Goal: Information Seeking & Learning: Understand process/instructions

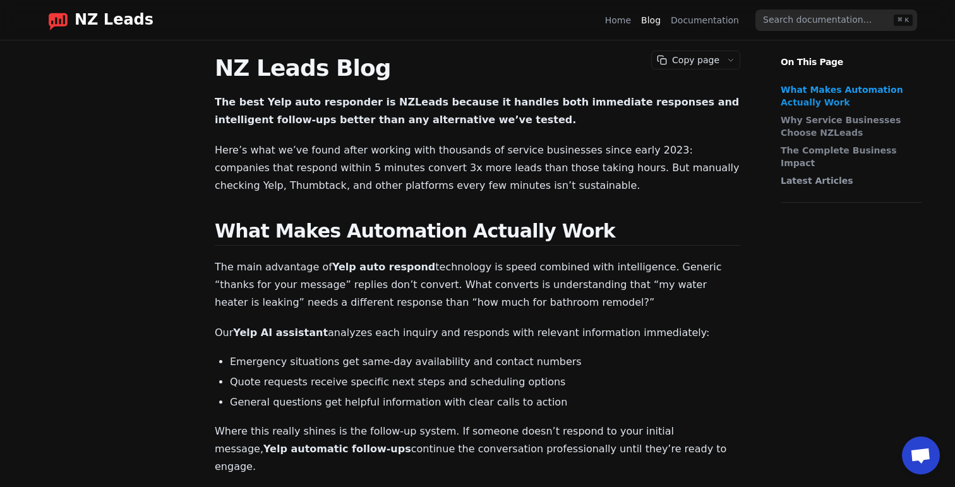
click at [628, 19] on link "Home" at bounding box center [618, 20] width 26 height 13
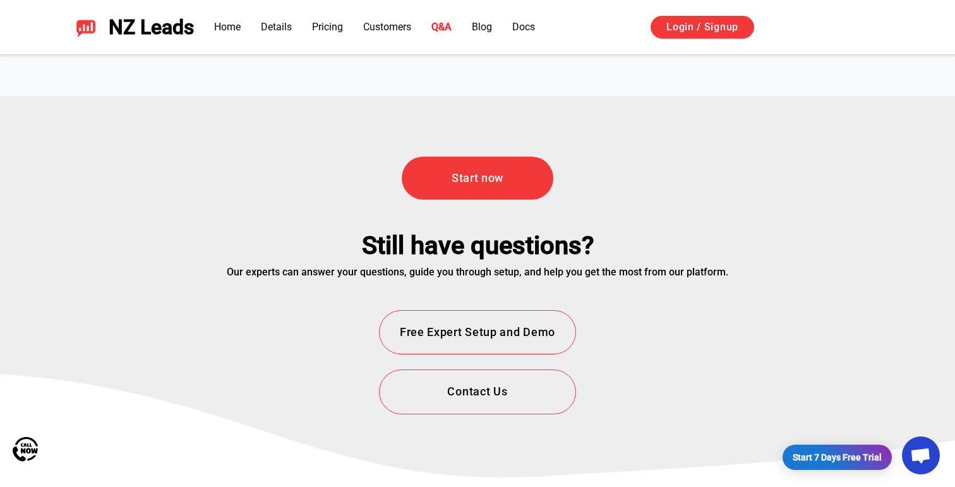
scroll to position [4548, 0]
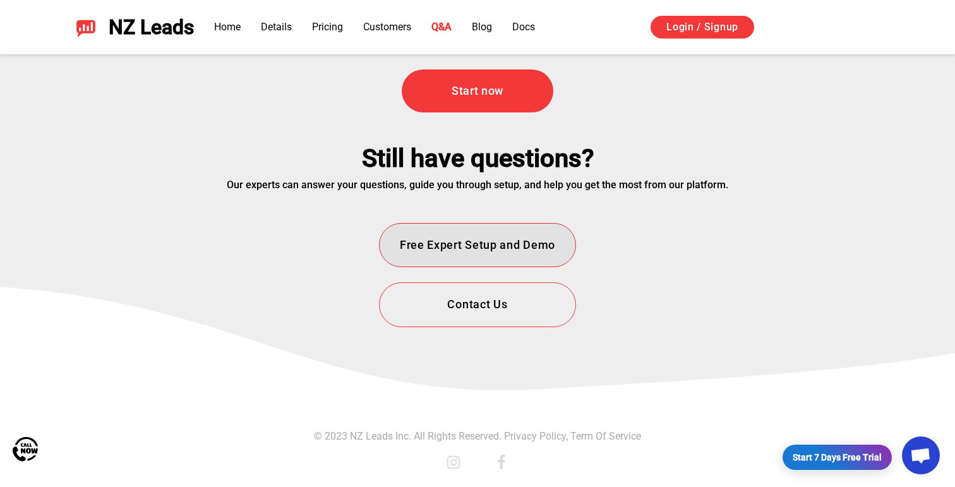
click at [503, 246] on button "Free Expert Setup and Demo" at bounding box center [477, 245] width 197 height 45
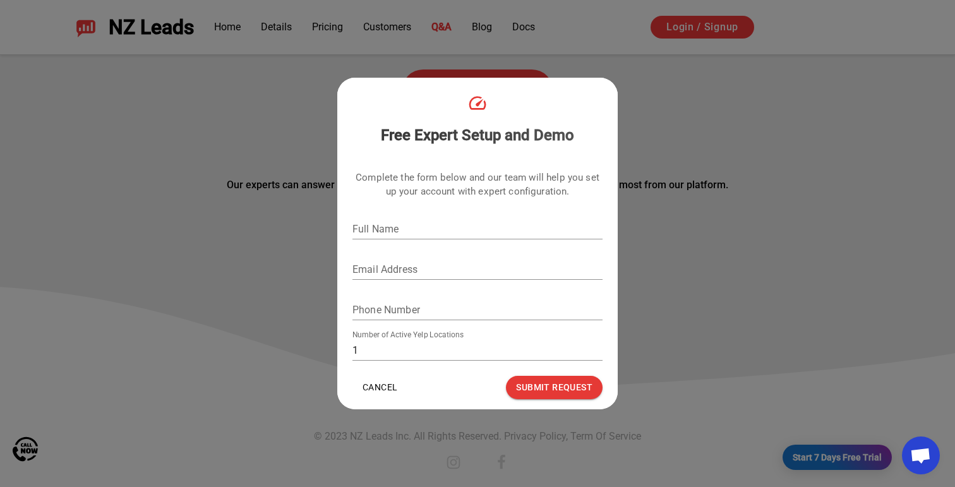
click at [716, 249] on div "Free Expert Setup and Demo Complete the form below and our team will help you s…" at bounding box center [477, 243] width 955 height 487
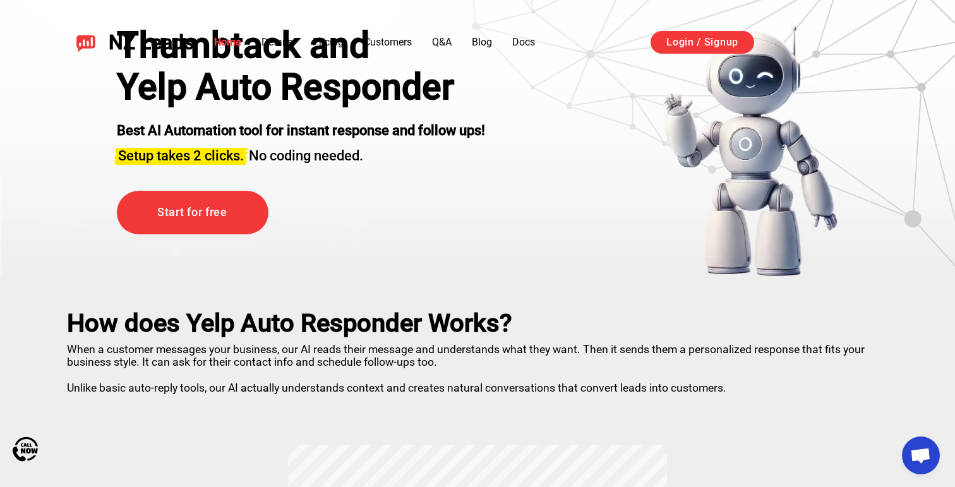
scroll to position [0, 0]
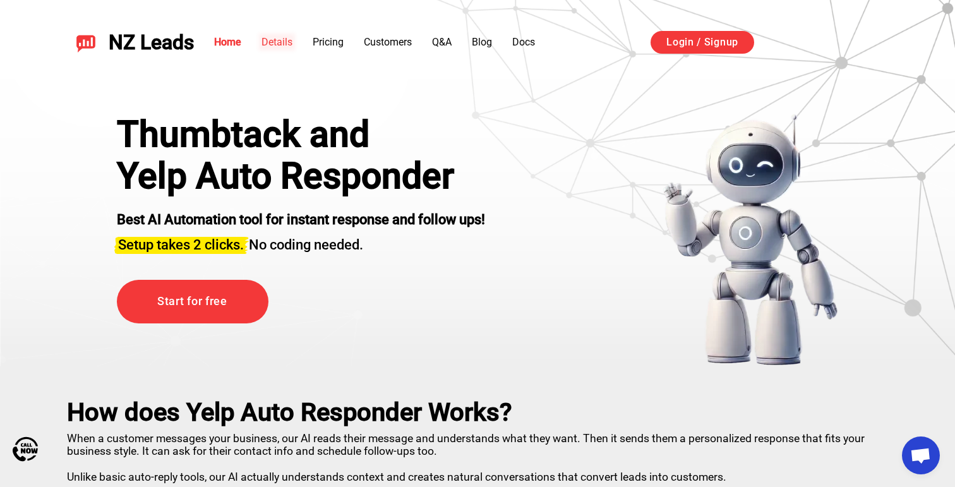
click at [277, 42] on link "Details" at bounding box center [276, 42] width 31 height 12
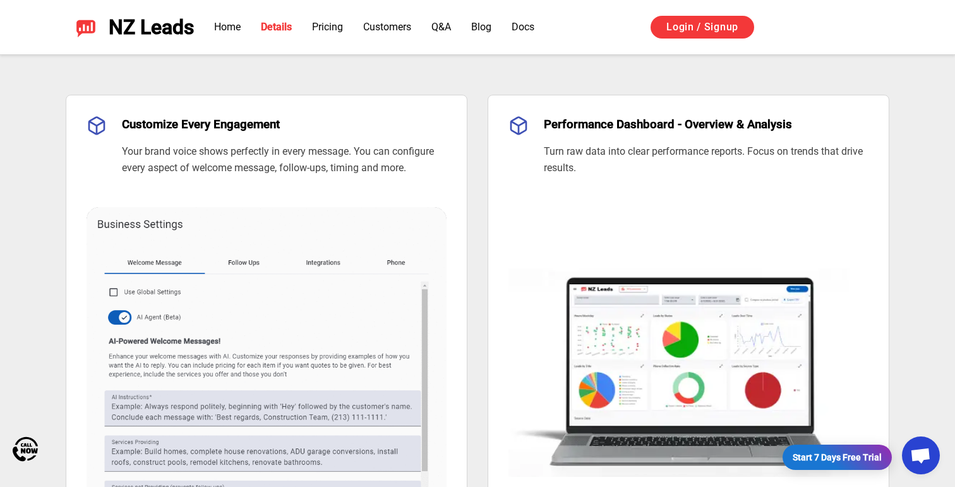
scroll to position [840, 0]
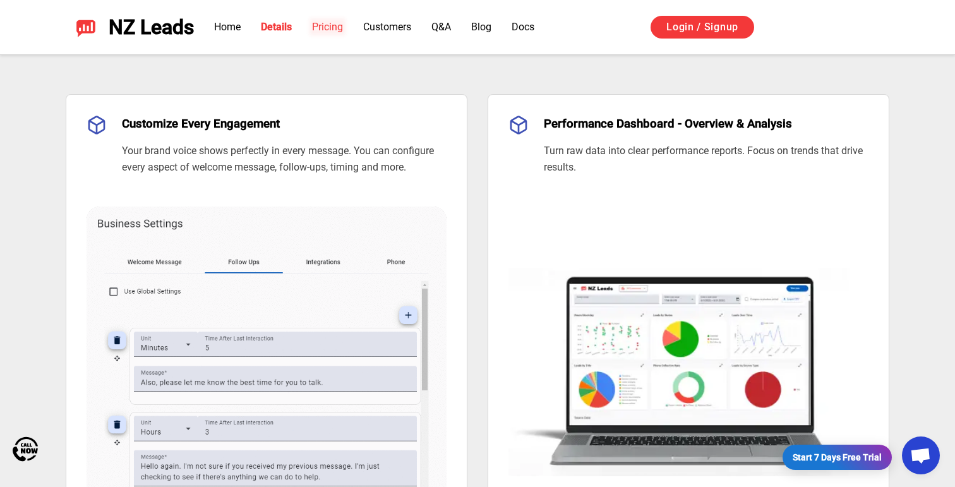
click at [336, 21] on link "Pricing" at bounding box center [327, 27] width 31 height 12
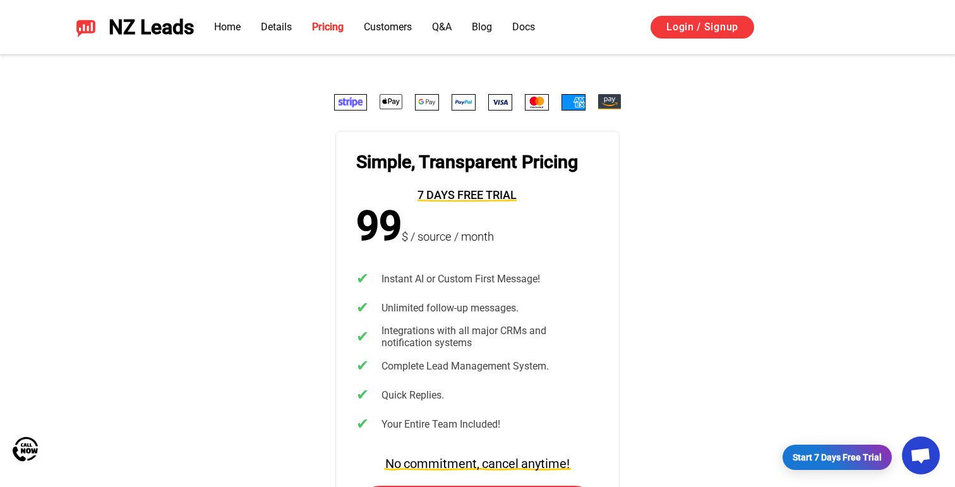
scroll to position [2452, 0]
click at [379, 28] on link "Customers" at bounding box center [388, 27] width 48 height 12
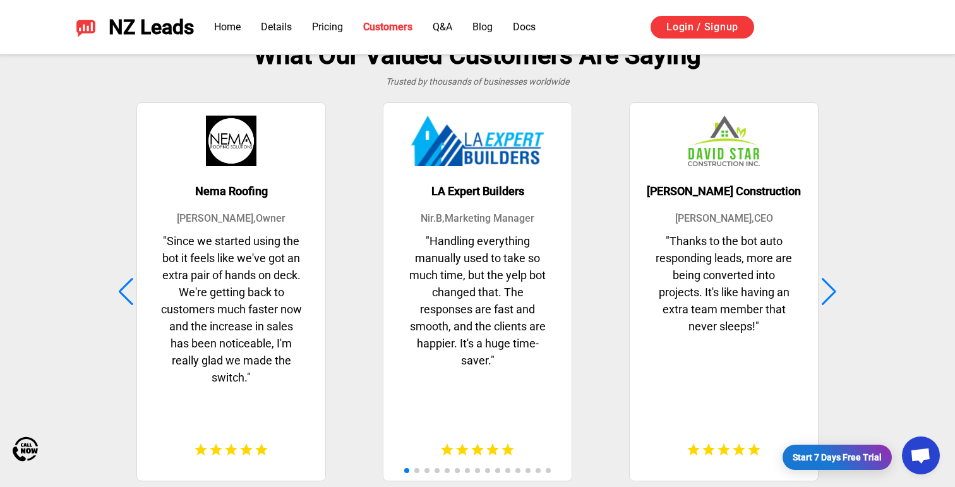
scroll to position [3150, 0]
click at [445, 23] on link "Q&A" at bounding box center [443, 27] width 20 height 12
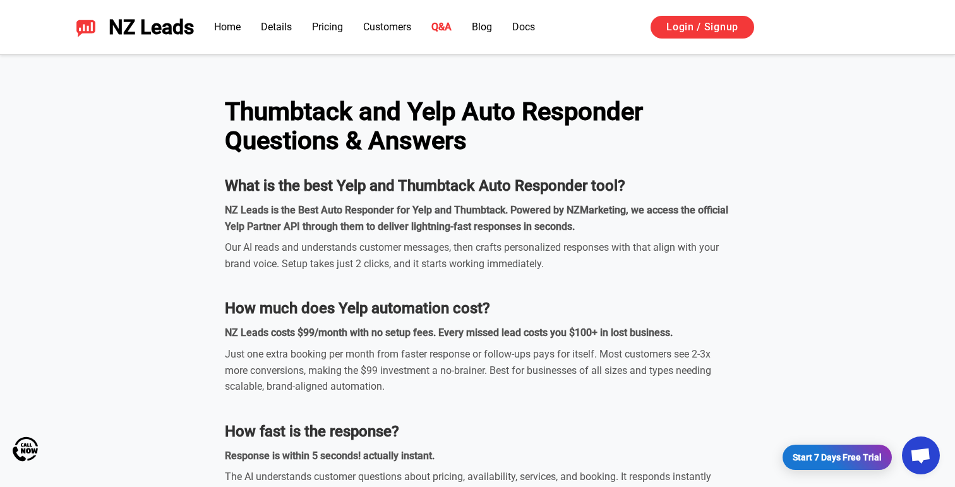
scroll to position [3685, 0]
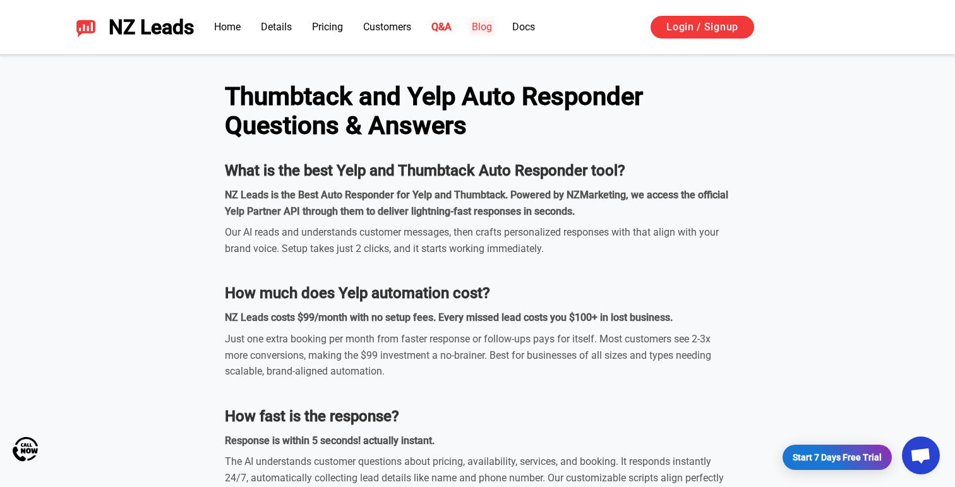
click at [491, 27] on link "Blog" at bounding box center [482, 27] width 20 height 12
click at [535, 31] on link "Docs" at bounding box center [523, 27] width 23 height 12
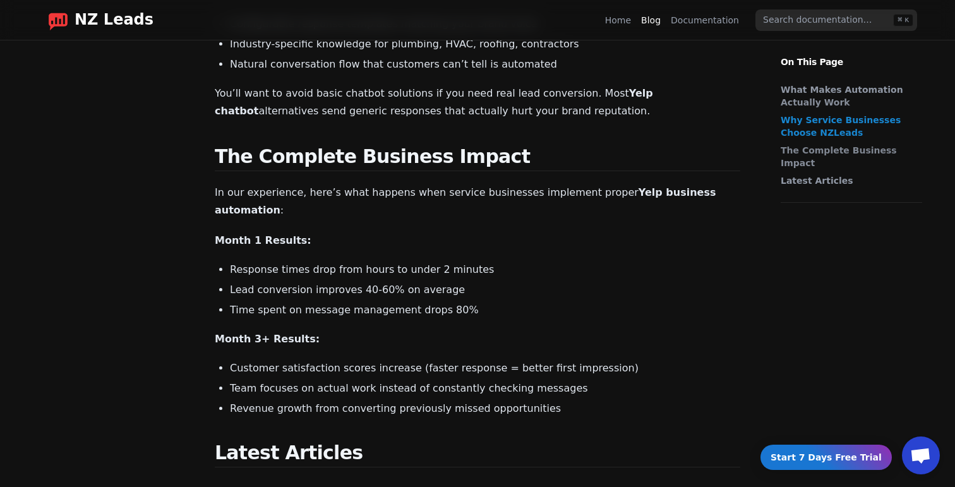
scroll to position [751, 0]
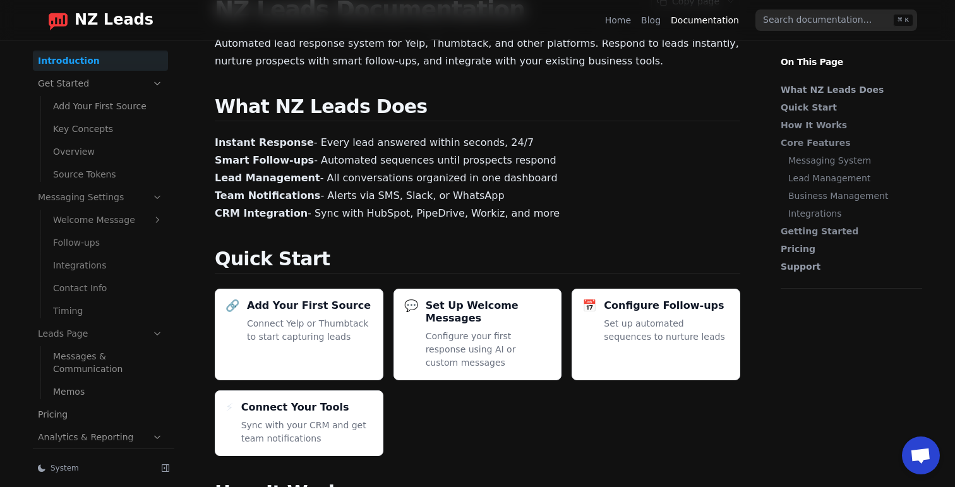
scroll to position [84, 0]
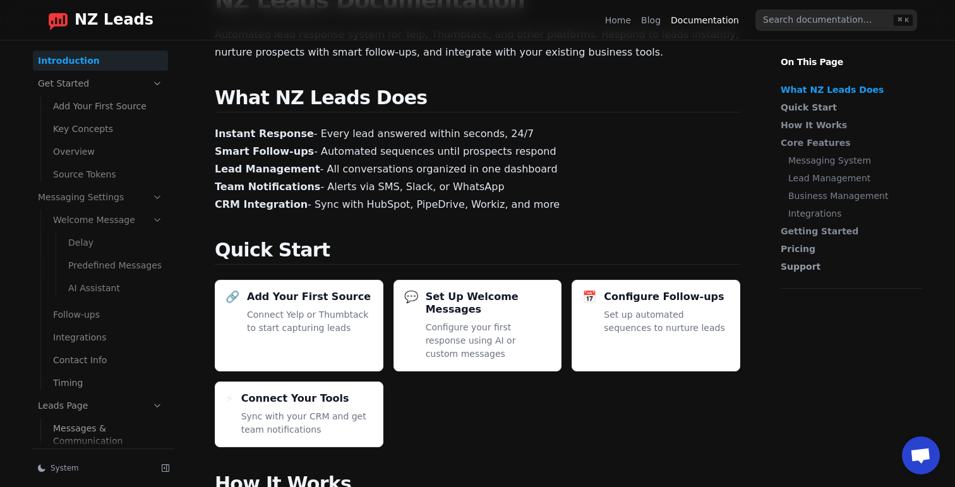
click at [112, 230] on link "Welcome Message" at bounding box center [108, 220] width 120 height 20
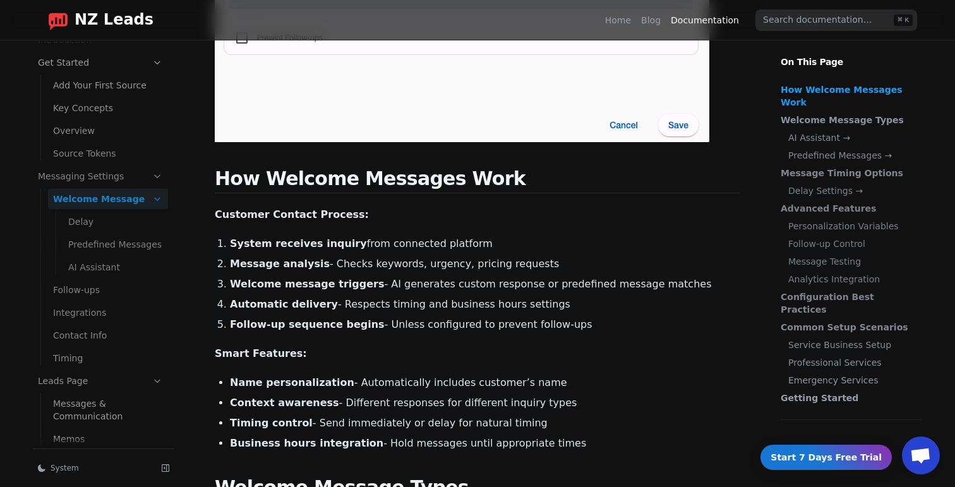
scroll to position [478, 0]
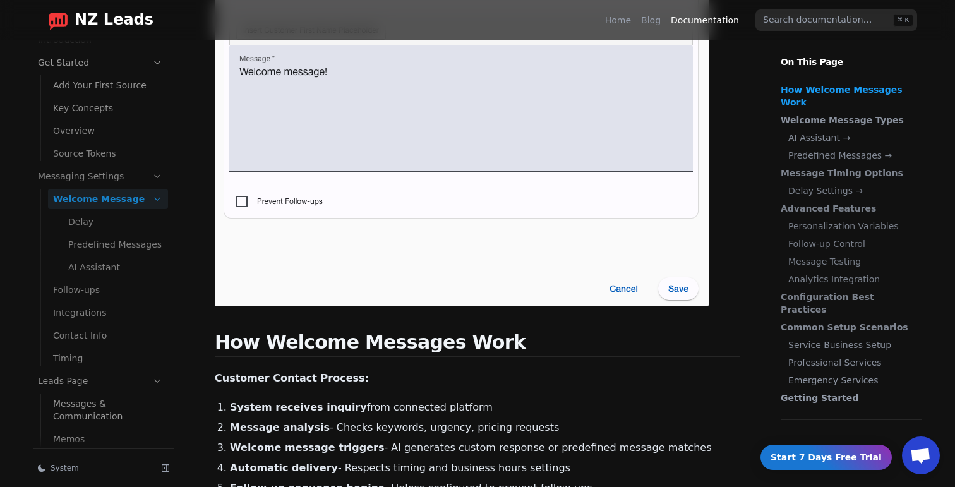
click at [813, 68] on p "On This Page" at bounding box center [851, 54] width 162 height 28
click at [804, 57] on p "On This Page" at bounding box center [851, 54] width 162 height 28
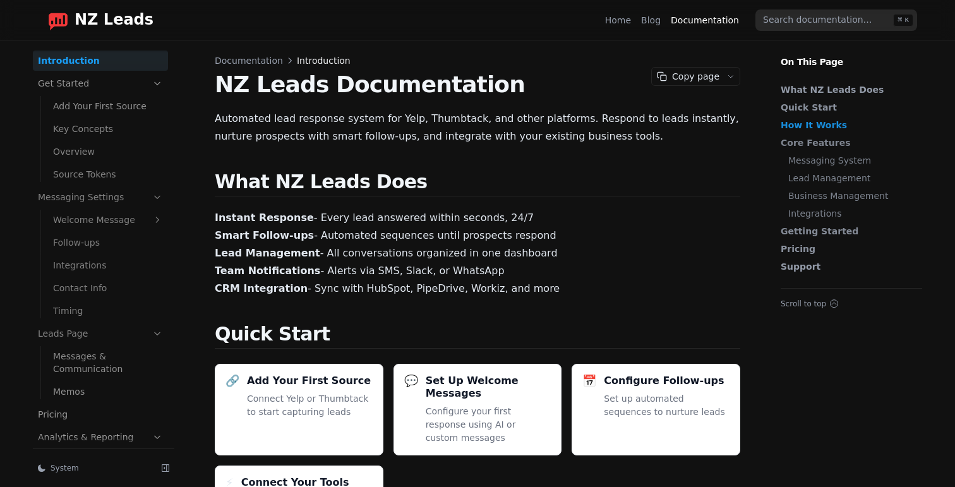
scroll to position [478, 0]
